Goal: Register for event/course

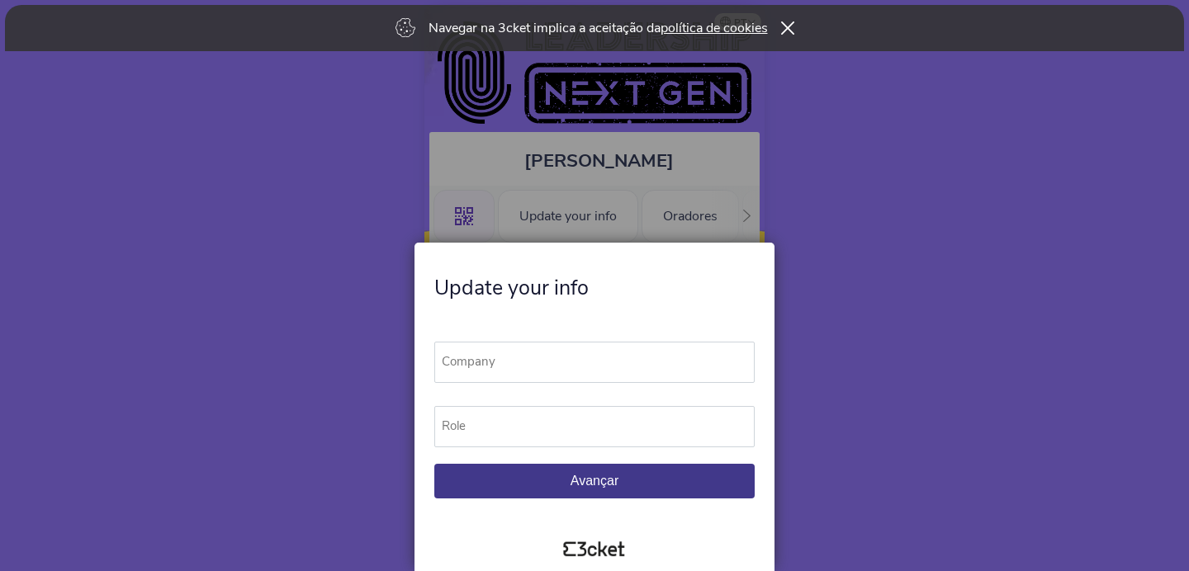
click at [599, 480] on span "Avançar" at bounding box center [594, 481] width 48 height 14
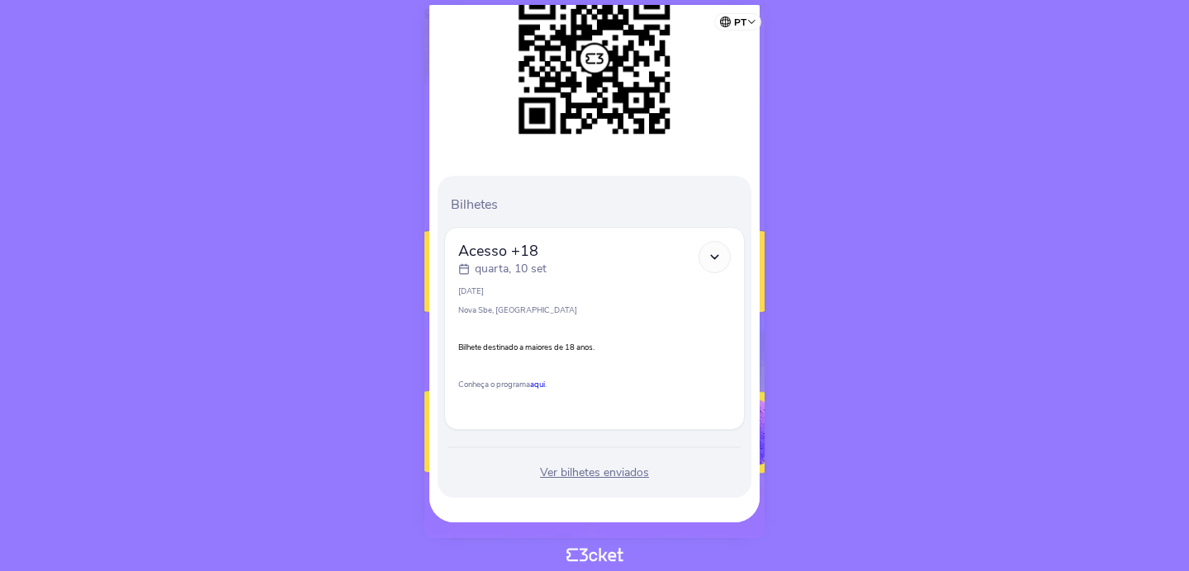
scroll to position [289, 0]
click at [719, 246] on div at bounding box center [714, 256] width 32 height 32
click at [719, 258] on icon at bounding box center [714, 256] width 14 height 14
click at [712, 253] on icon at bounding box center [714, 256] width 14 height 14
click at [712, 255] on polyline at bounding box center [714, 256] width 7 height 3
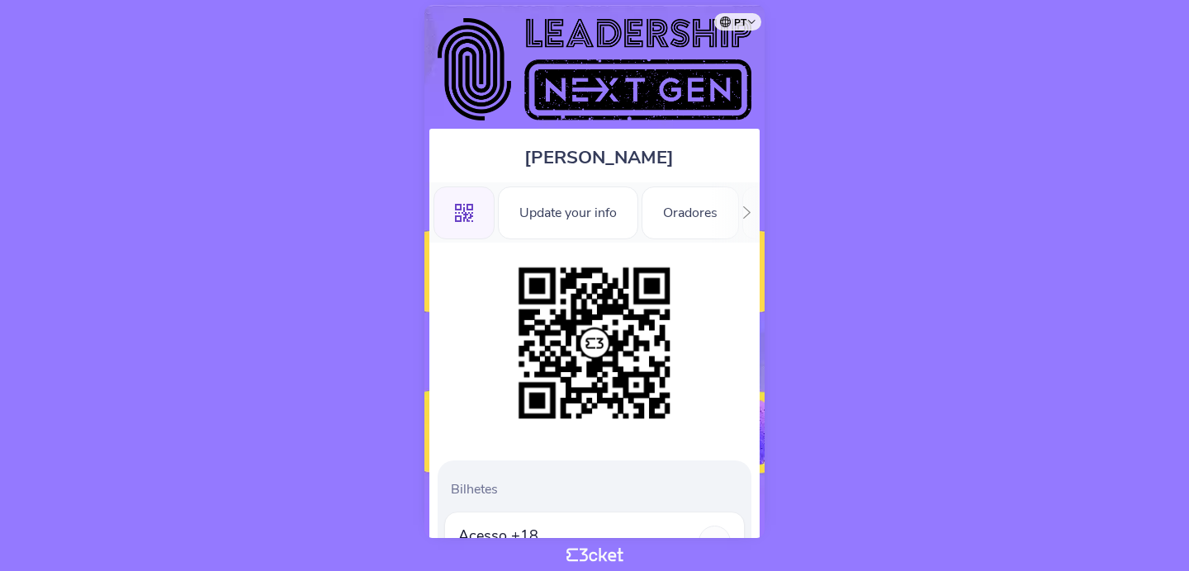
scroll to position [0, 0]
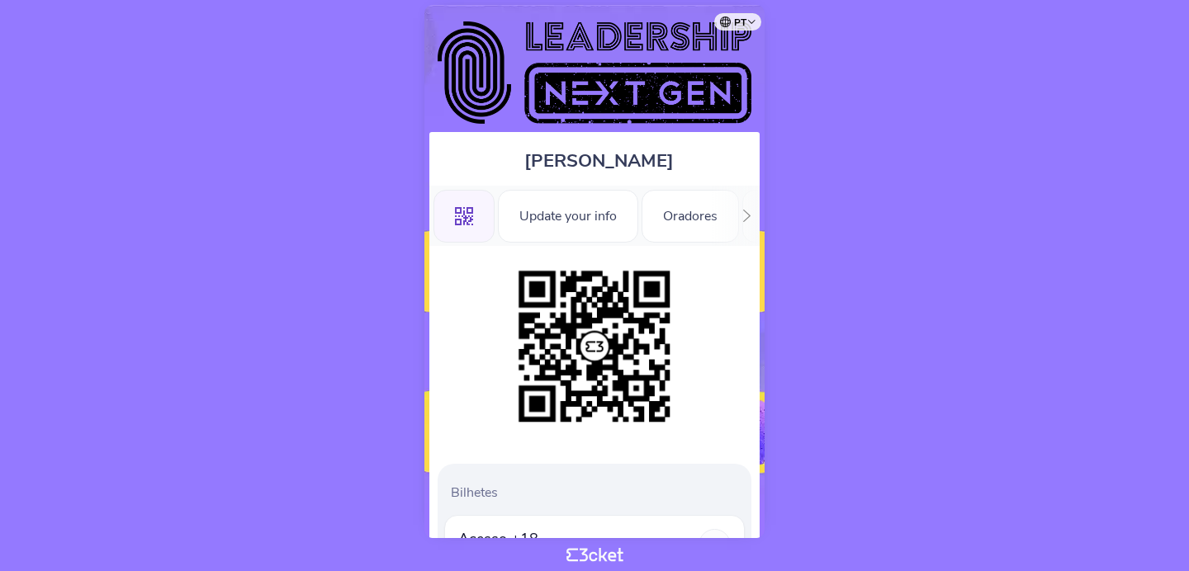
click at [750, 214] on icon at bounding box center [747, 216] width 12 height 12
click at [703, 220] on div "Informações" at bounding box center [698, 216] width 116 height 53
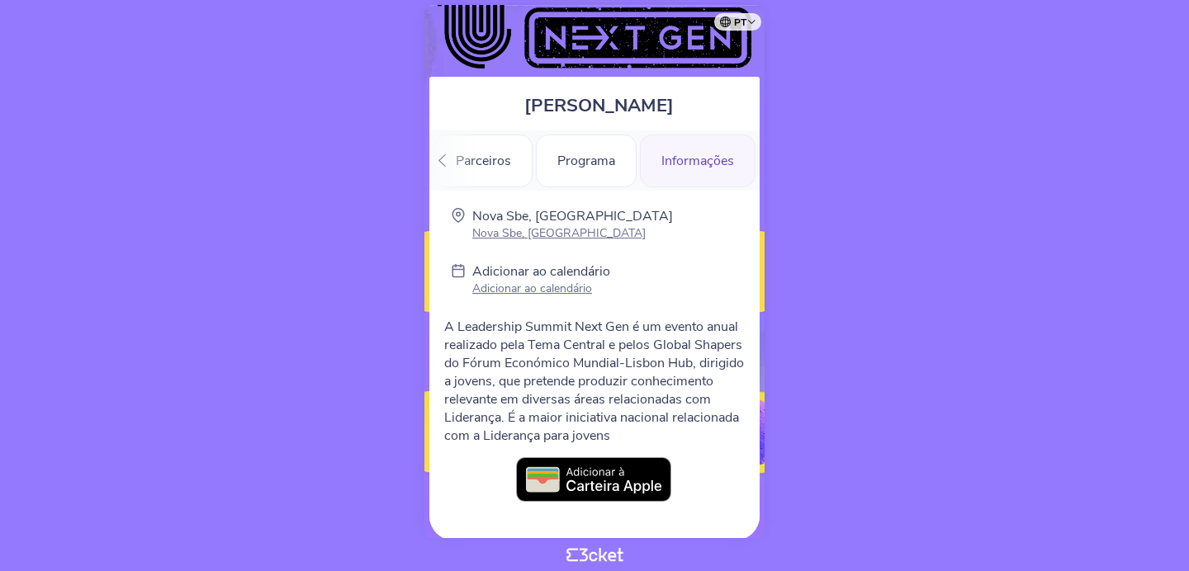
scroll to position [70, 0]
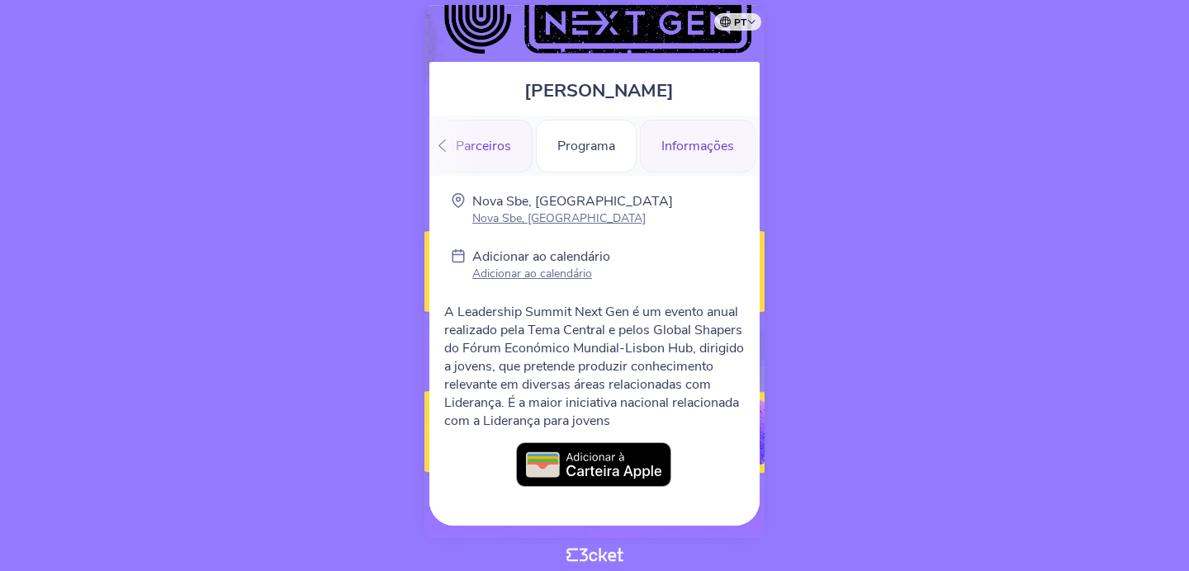
click at [486, 150] on div "Parceiros" at bounding box center [483, 146] width 98 height 53
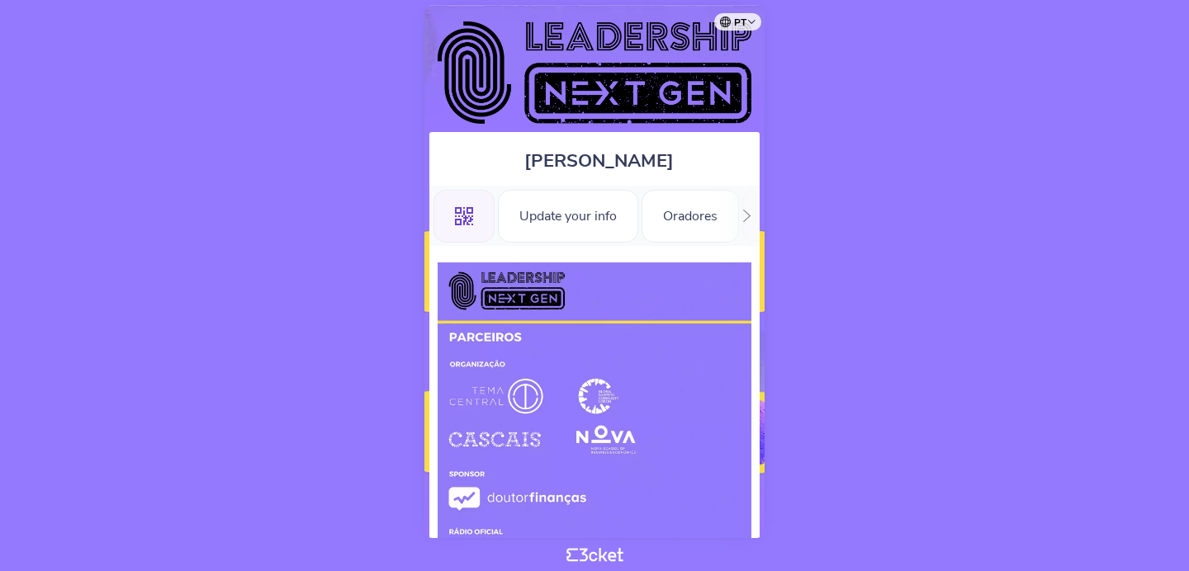
click at [472, 224] on icon ".st0{fill-rule:evenodd;clip-rule:evenodd;}" at bounding box center [464, 216] width 18 height 18
